Goal: Task Accomplishment & Management: Use online tool/utility

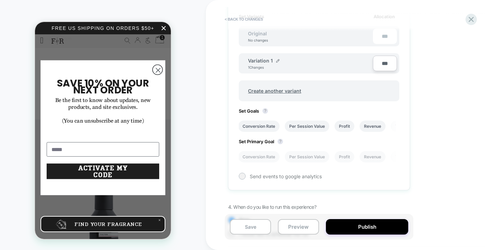
scroll to position [245, 0]
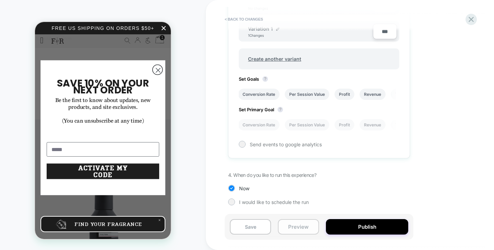
click at [303, 224] on button "Preview" at bounding box center [298, 226] width 41 height 15
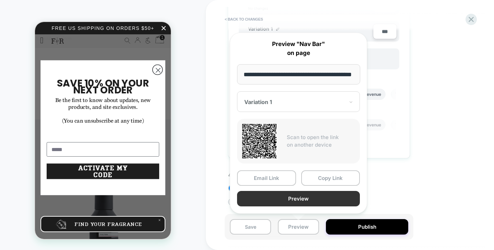
scroll to position [0, 0]
click at [0, 0] on button "Preview" at bounding box center [0, 0] width 0 height 0
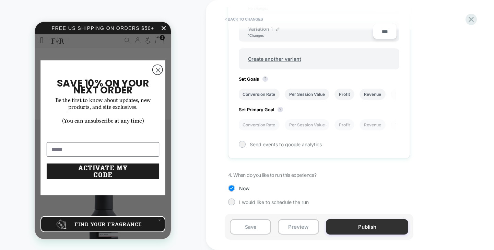
click at [100, 12] on button "Publish" at bounding box center [96, 12] width 7 height 0
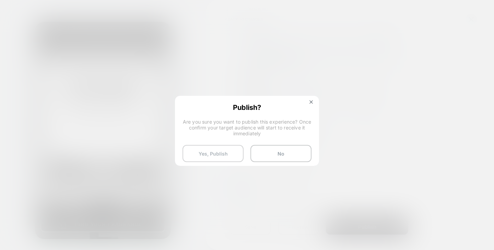
click at [0, 0] on button "Yes, Publish" at bounding box center [0, 0] width 0 height 0
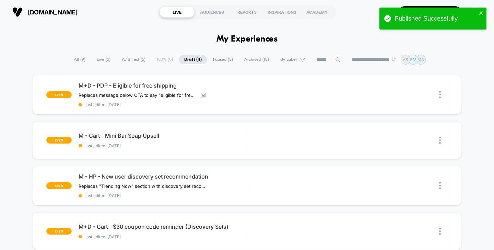
click at [81, 55] on div "**********" at bounding box center [247, 60] width 357 height 10
click at [78, 59] on span "All ( 9 )" at bounding box center [80, 59] width 22 height 9
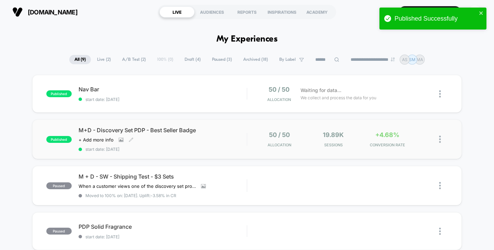
click at [185, 147] on span "start date: [DATE]" at bounding box center [163, 149] width 169 height 5
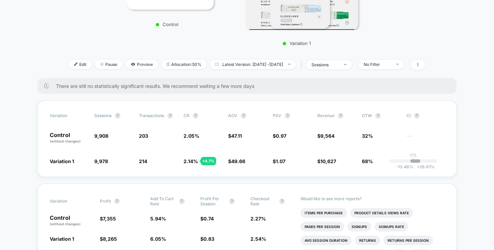
scroll to position [176, 0]
